Goal: Information Seeking & Learning: Check status

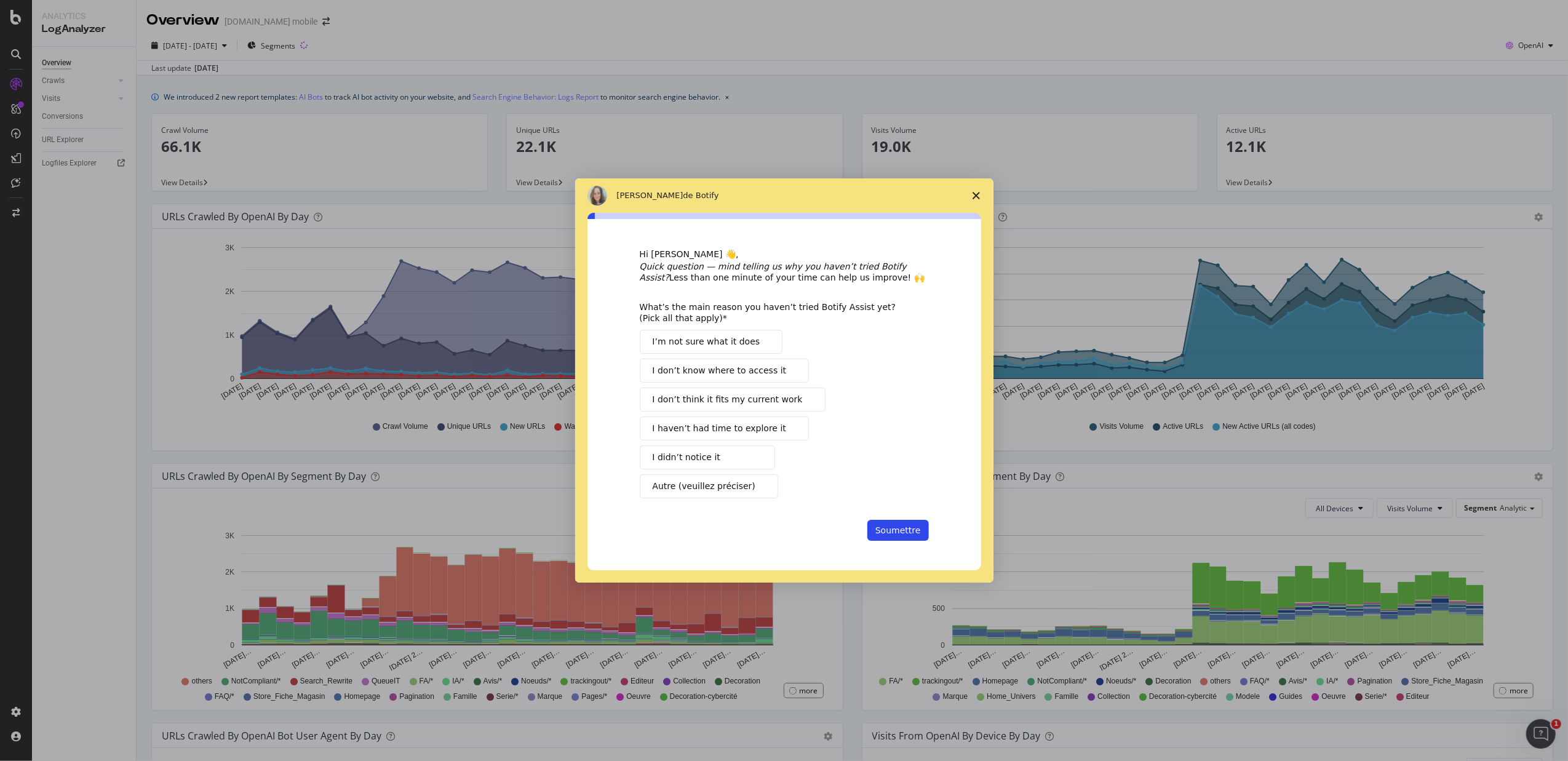
scroll to position [265, 0]
